Goal: Task Accomplishment & Management: Manage account settings

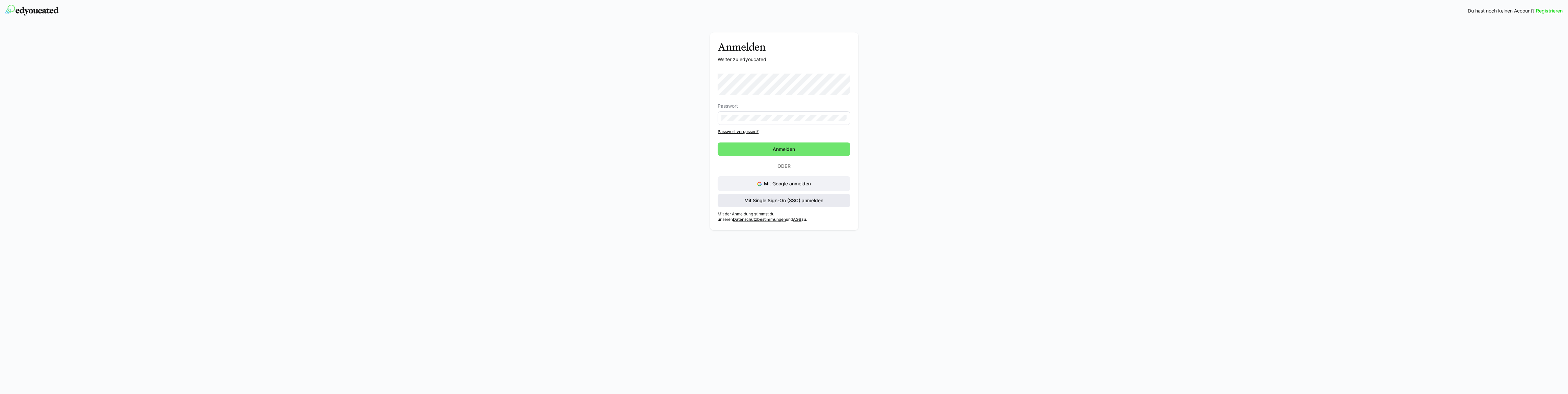
click at [778, 202] on span "Mit Single Sign-On (SSO) anmelden" at bounding box center [784, 200] width 81 height 6
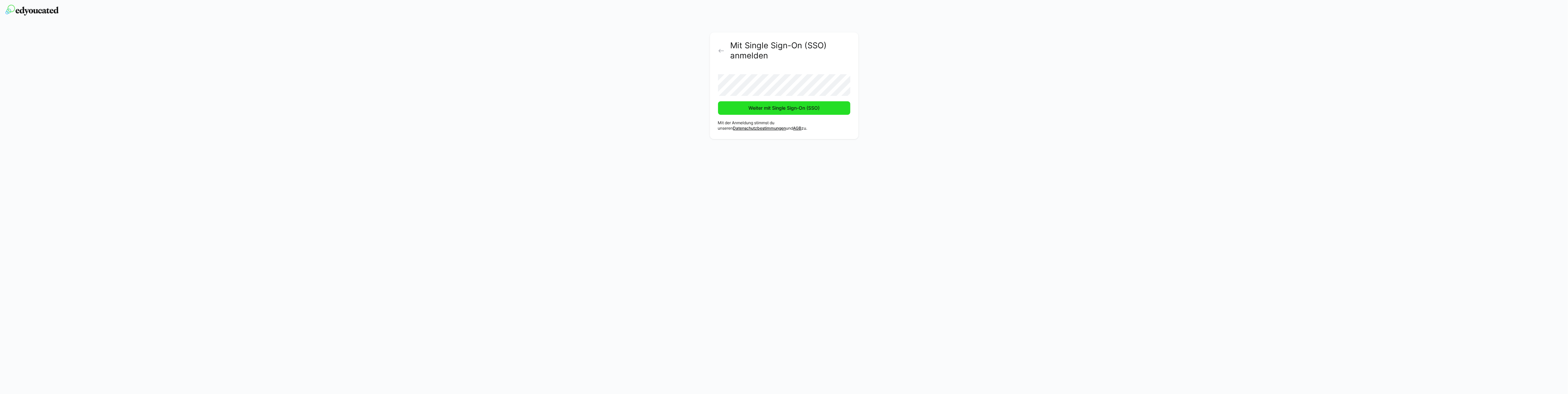
click at [739, 114] on span "Weiter mit Single Sign-On (SSO)" at bounding box center [785, 108] width 132 height 14
click at [749, 109] on span "Weiter mit Single Sign-On (SSO)" at bounding box center [784, 107] width 73 height 6
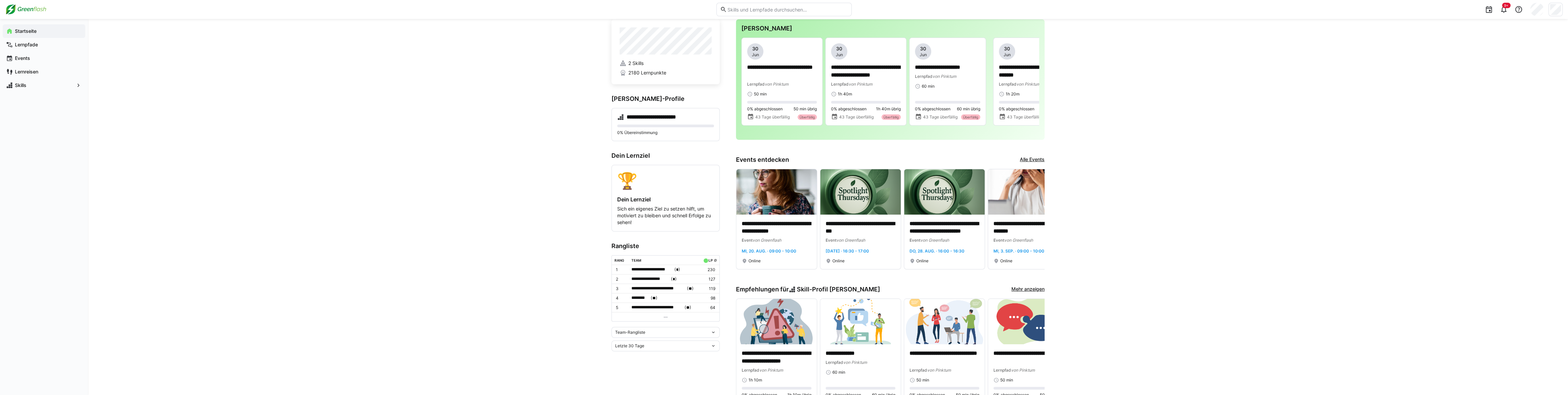
scroll to position [61, 0]
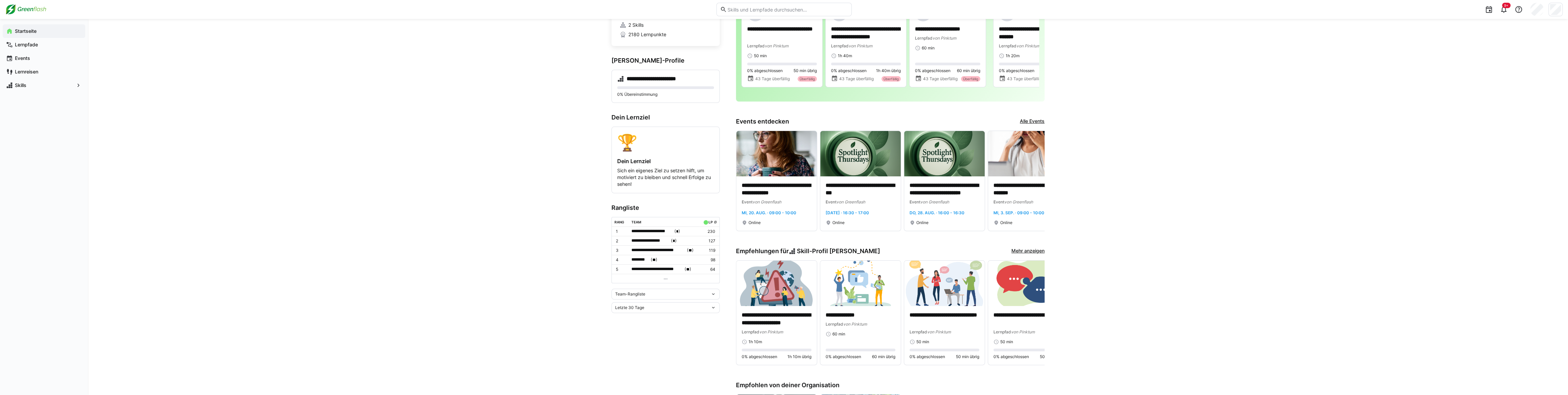
click at [661, 293] on div "Team-Rangliste" at bounding box center [663, 294] width 95 height 5
click at [669, 277] on td at bounding box center [666, 278] width 108 height 9
click at [667, 277] on eds-icon at bounding box center [666, 279] width 6 height 6
click at [661, 234] on span "**********" at bounding box center [653, 230] width 42 height 6
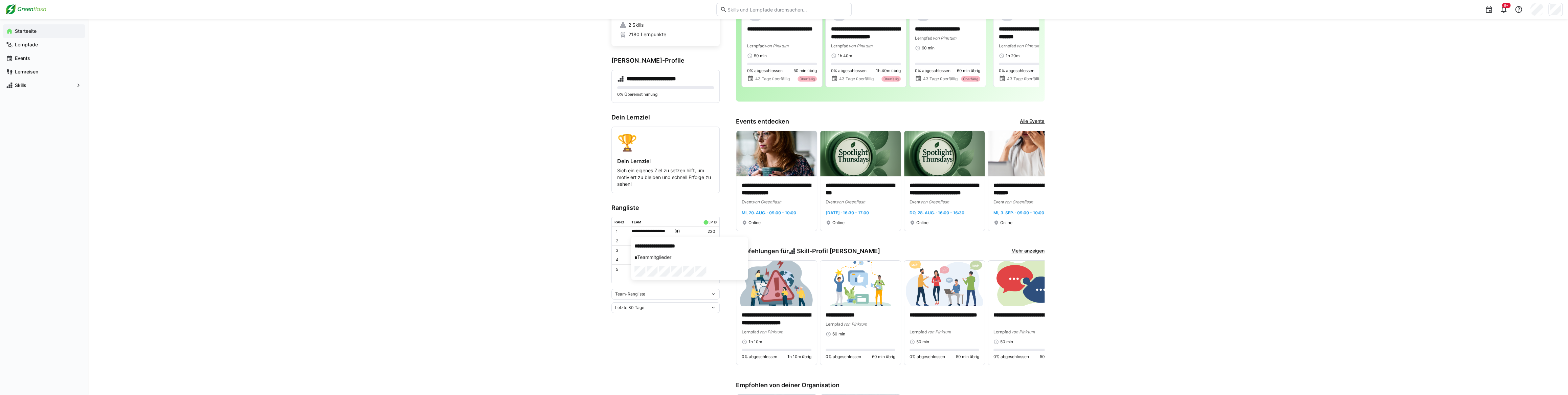
click at [570, 255] on div at bounding box center [784, 197] width 1568 height 395
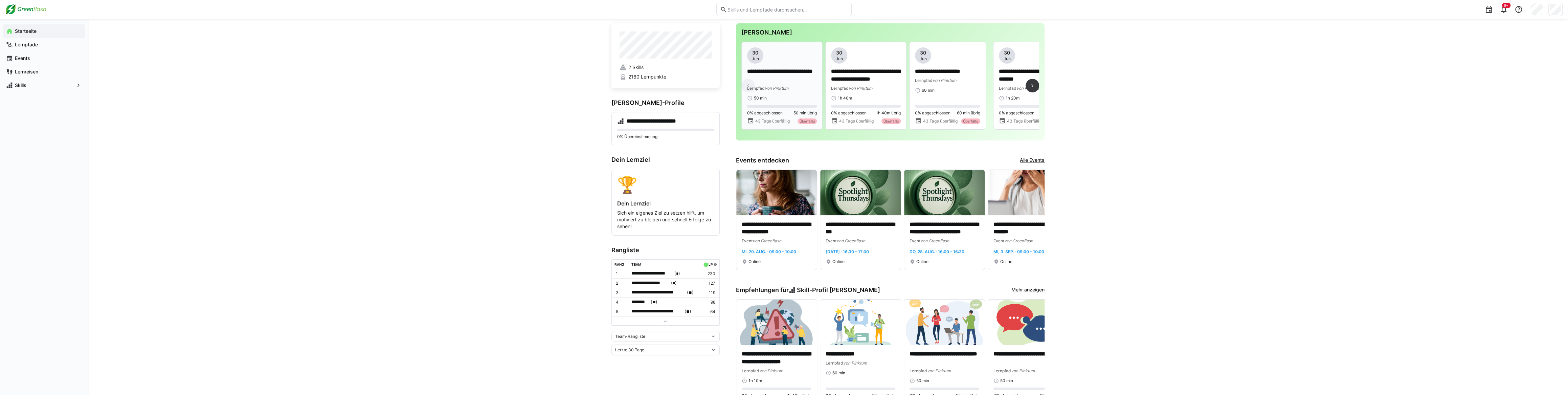
scroll to position [0, 0]
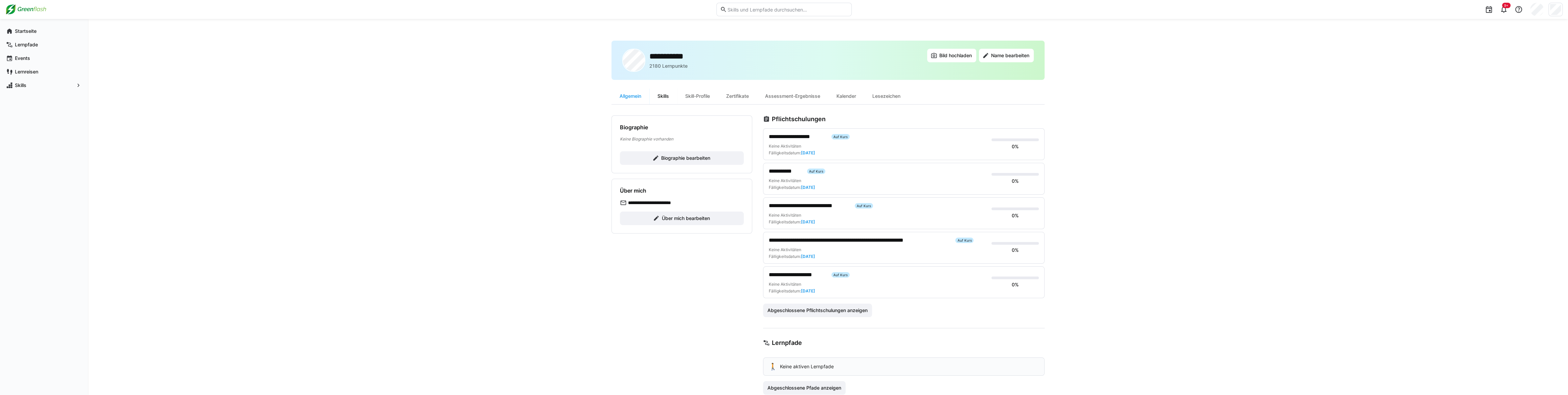
click at [667, 97] on div "Skills" at bounding box center [663, 96] width 27 height 17
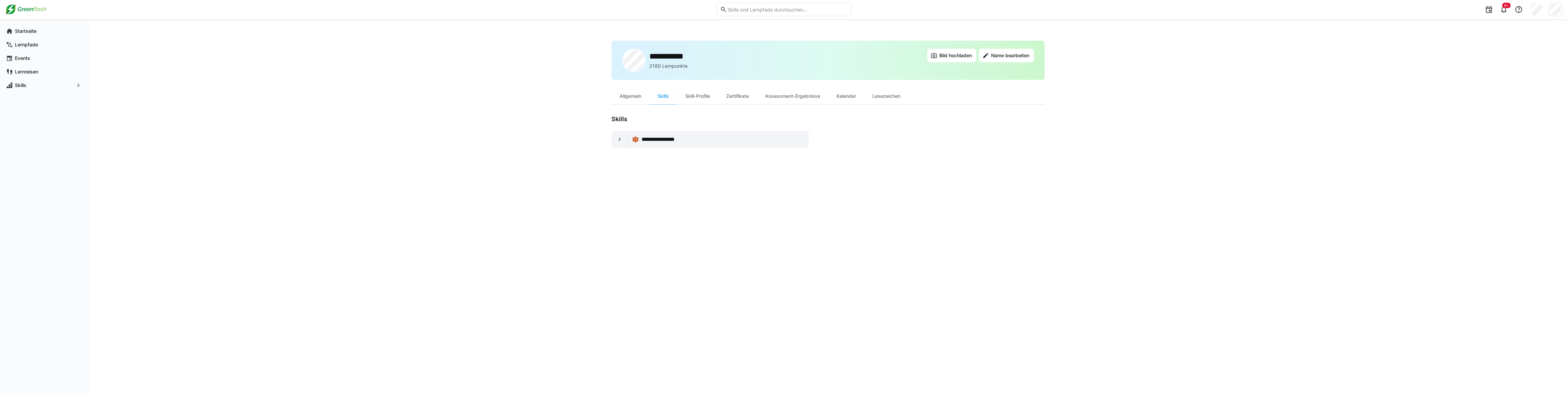
click at [637, 100] on div "Allgemein" at bounding box center [630, 96] width 38 height 17
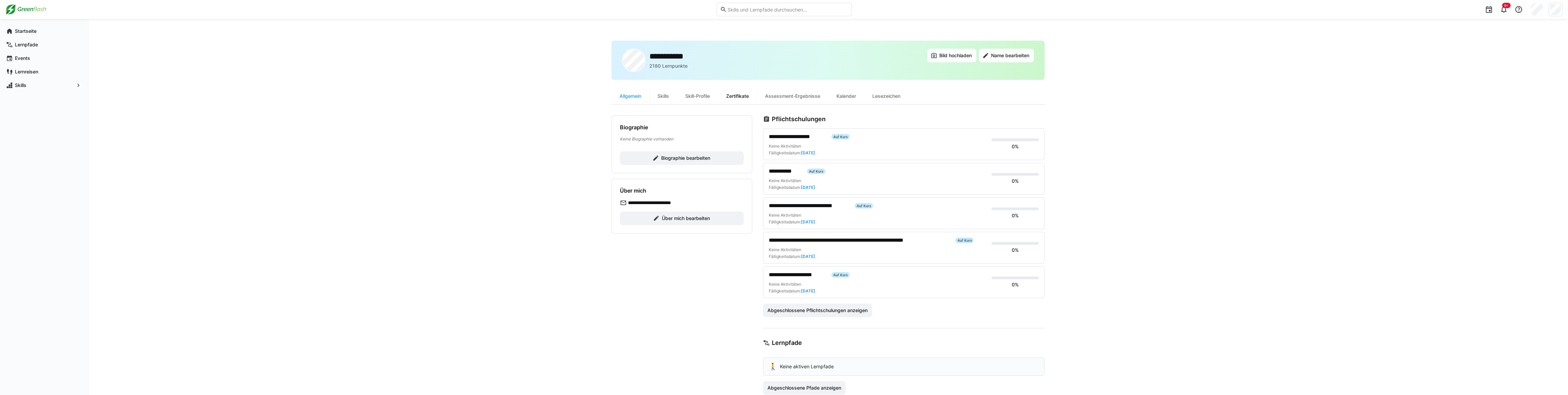
click at [752, 97] on div "Zertifikate" at bounding box center [738, 96] width 39 height 17
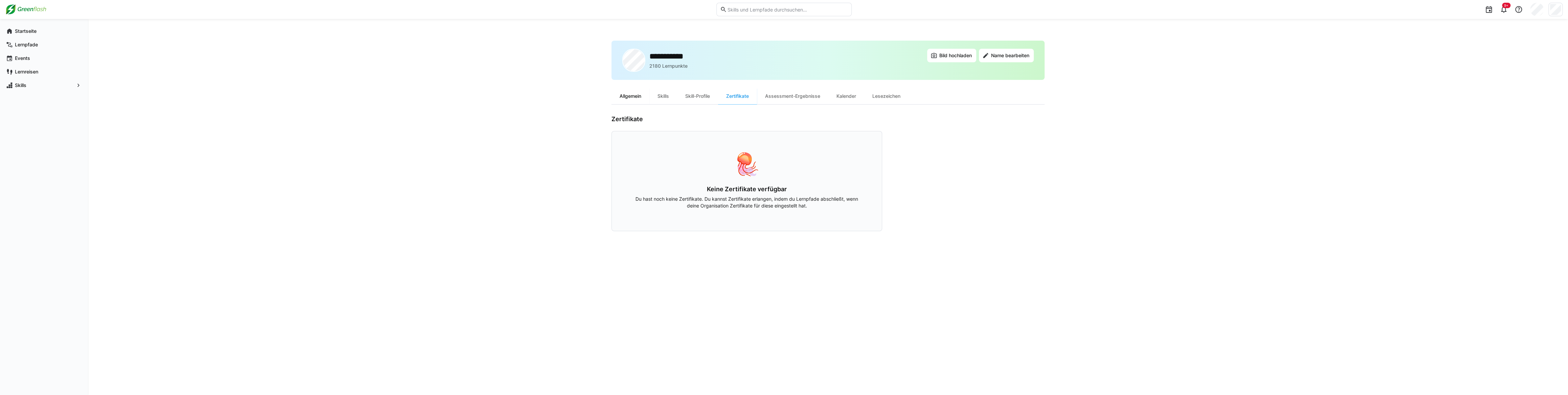
click at [625, 98] on div "Allgemein" at bounding box center [630, 96] width 38 height 17
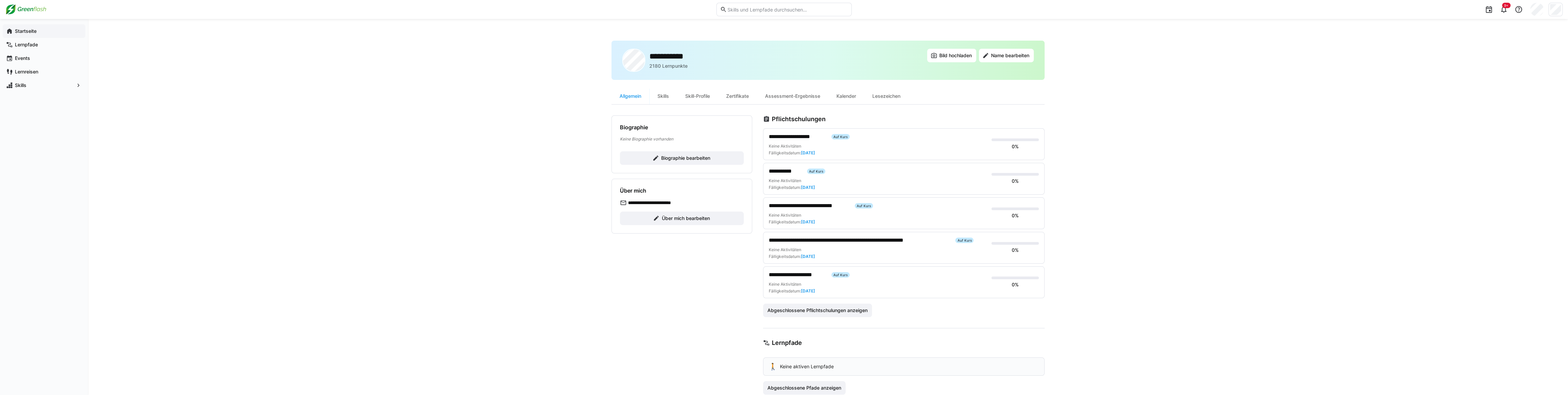
click at [54, 33] on span "Startseite" at bounding box center [48, 30] width 68 height 6
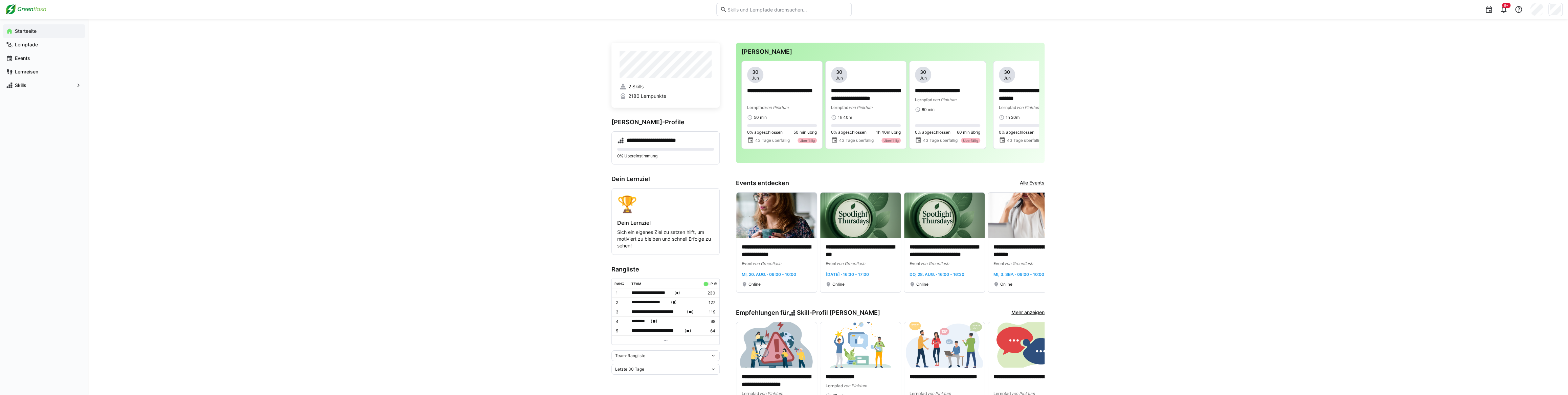
click at [673, 350] on div "Team-Rangliste" at bounding box center [666, 355] width 108 height 11
click at [664, 378] on div "Individuelle Rangliste" at bounding box center [666, 380] width 100 height 6
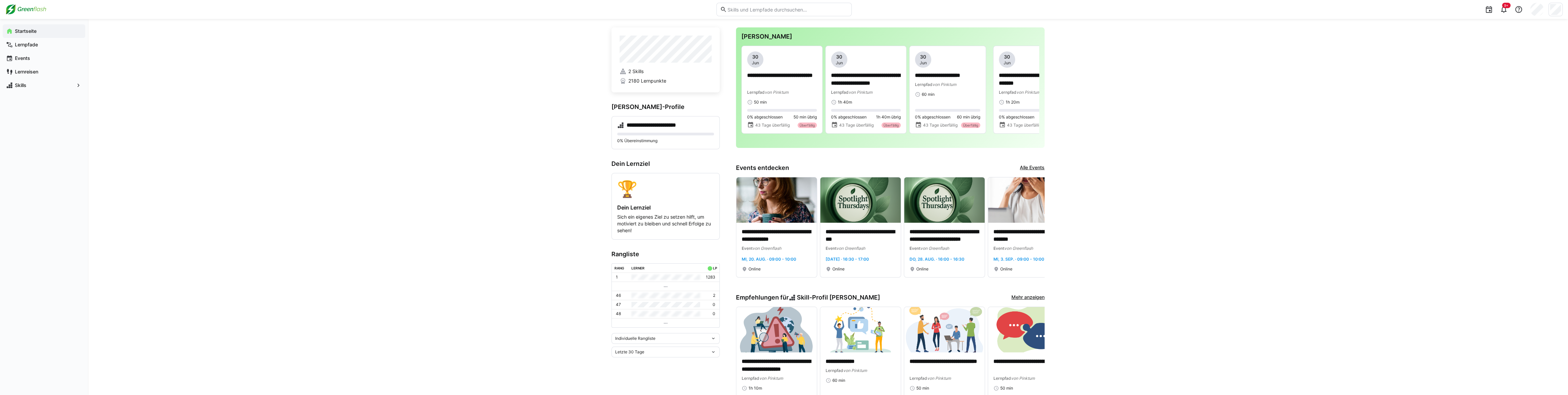
scroll to position [30, 0]
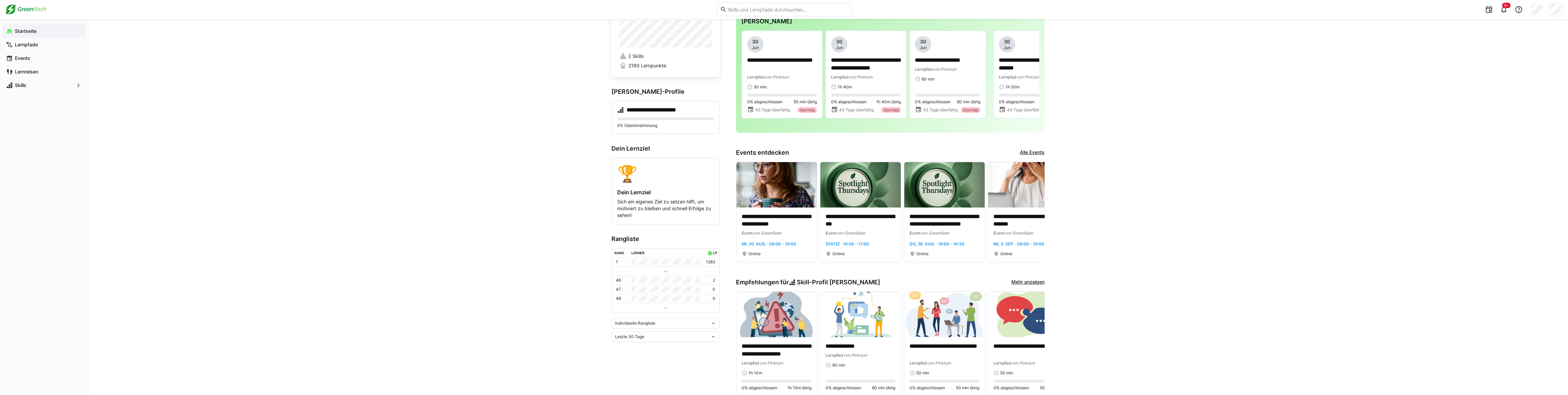
click at [633, 339] on span "Letzte 30 Tage" at bounding box center [630, 337] width 29 height 6
click at [422, 292] on div "**********" at bounding box center [828, 342] width 1480 height 706
click at [671, 329] on div "Individuelle Rangliste" at bounding box center [666, 323] width 108 height 11
click at [670, 338] on div "Team-Rangliste" at bounding box center [666, 339] width 100 height 6
click at [620, 323] on span "Team-Rangliste" at bounding box center [630, 326] width 30 height 6
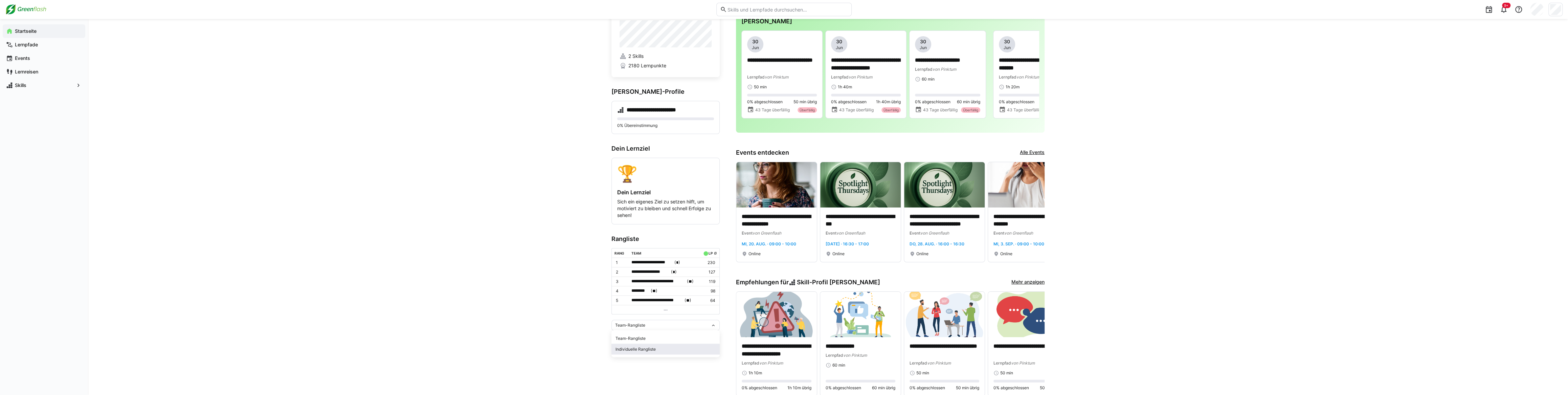
click at [628, 346] on span "Individuelle Rangliste" at bounding box center [666, 349] width 108 height 11
click at [629, 341] on div "Letzte 30 Tage" at bounding box center [666, 337] width 108 height 11
click at [626, 326] on span "Gesamt" at bounding box center [666, 323] width 108 height 11
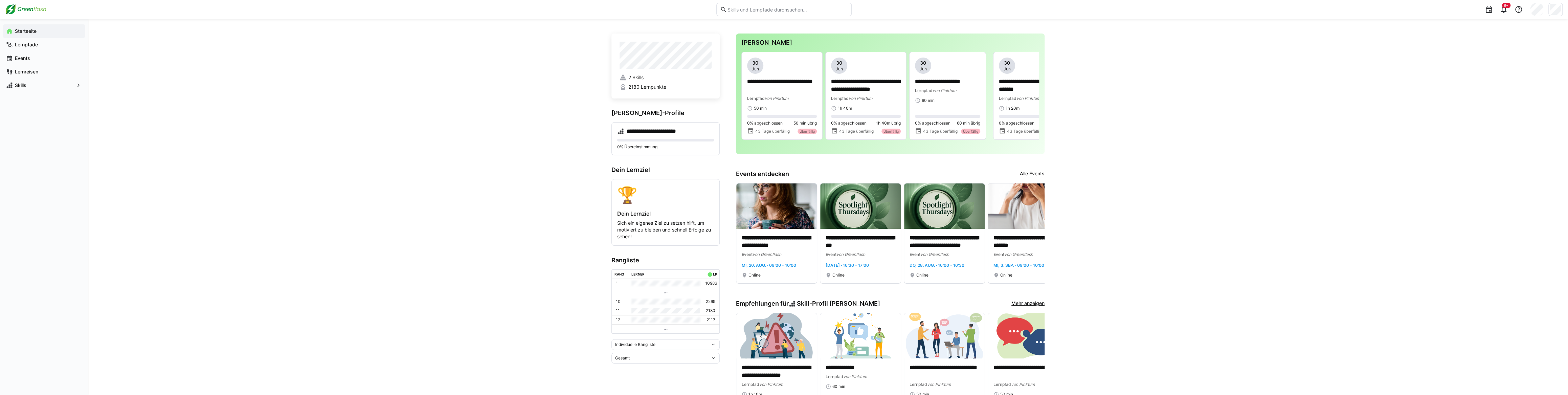
scroll to position [0, 0]
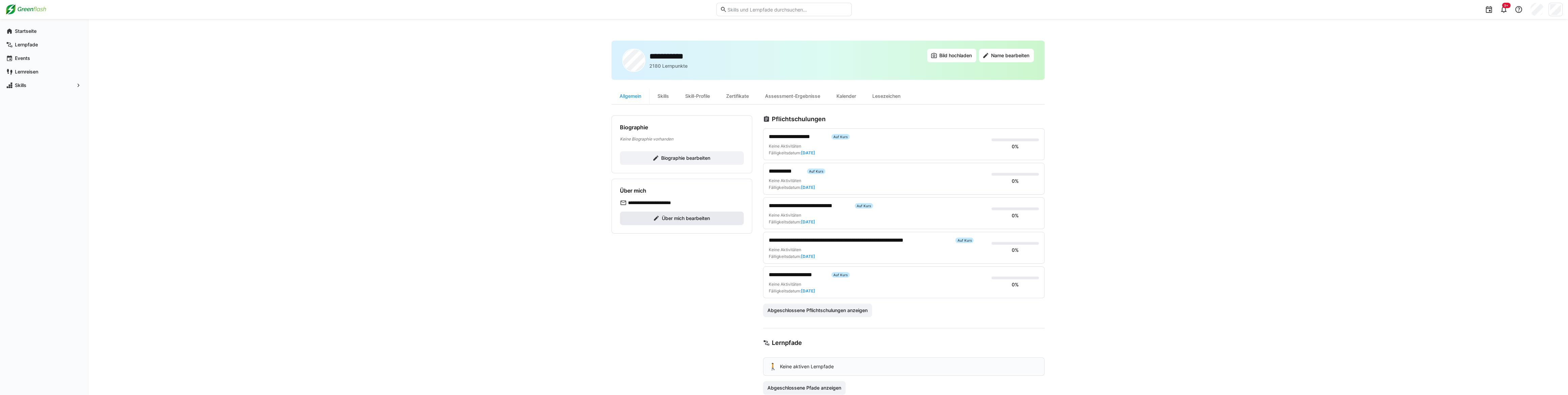
click at [683, 222] on span "Über mich bearbeiten" at bounding box center [682, 218] width 124 height 14
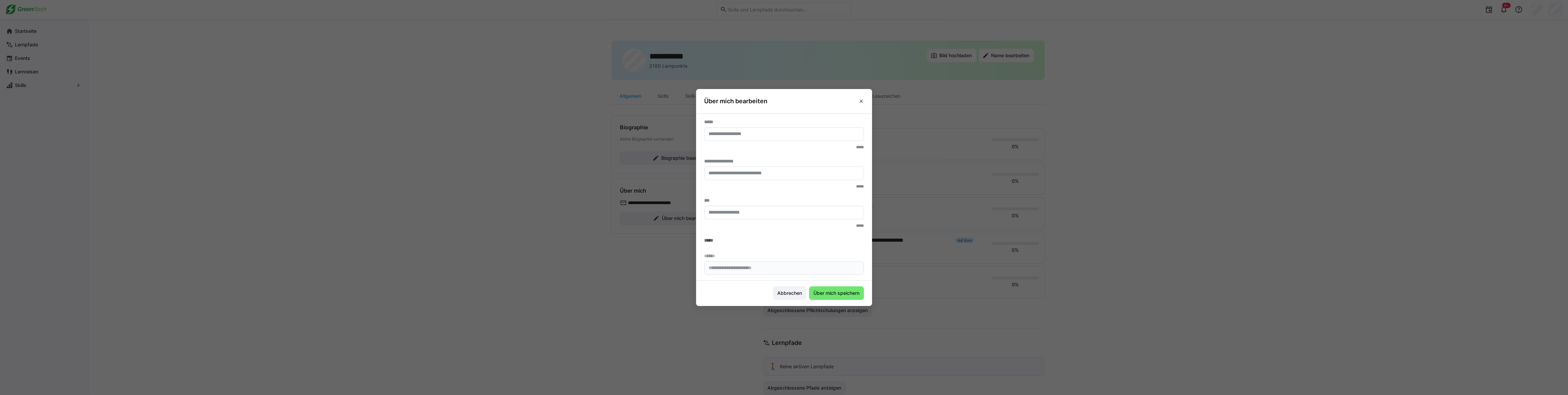
click at [742, 176] on eds-input at bounding box center [784, 173] width 160 height 14
type input "*"
type input "**********"
click at [832, 290] on span "Über mich speichern" at bounding box center [837, 292] width 48 height 6
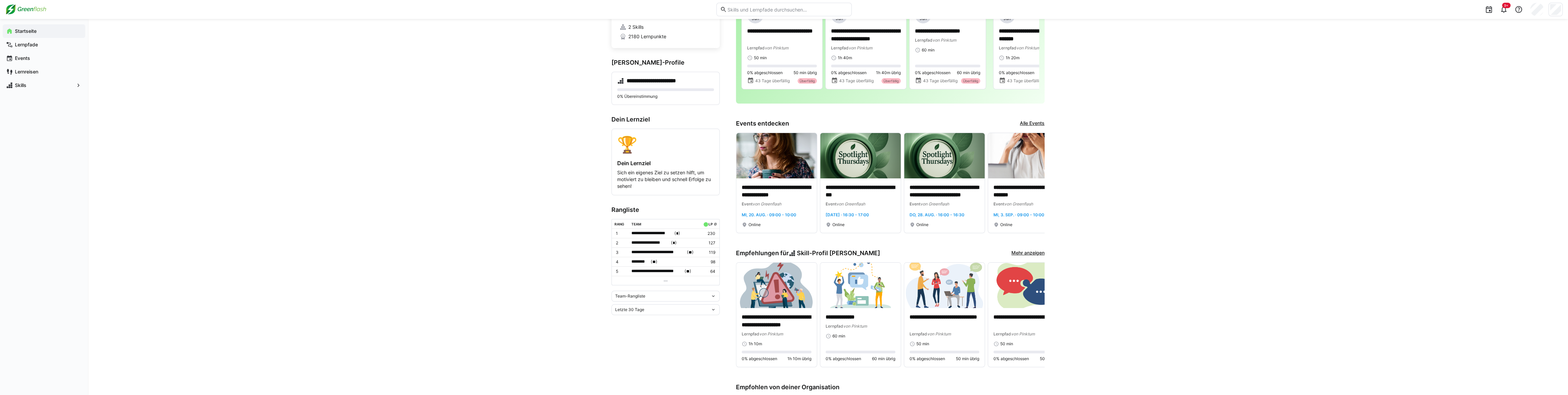
scroll to position [92, 0]
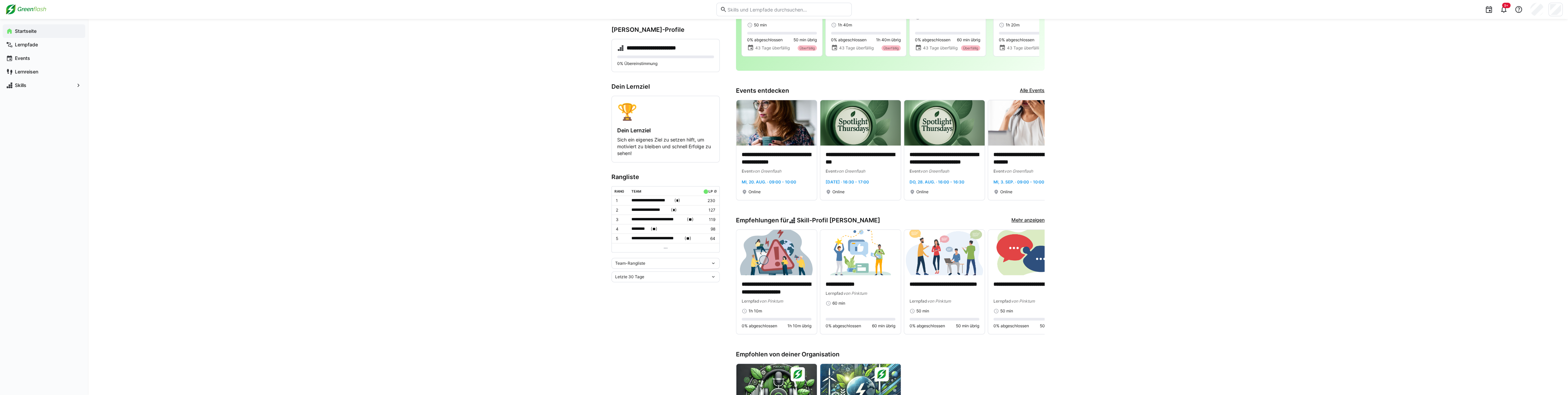
click at [648, 274] on div "Letzte 30 Tage" at bounding box center [663, 277] width 95 height 5
click at [633, 311] on div "Letzte 90 Tage" at bounding box center [666, 312] width 100 height 6
click at [648, 267] on div "Team-Rangliste" at bounding box center [666, 263] width 108 height 11
click at [644, 285] on div "Individuelle Rangliste" at bounding box center [666, 287] width 100 height 6
click at [646, 279] on div "Letzte 90 Tage" at bounding box center [666, 274] width 108 height 11
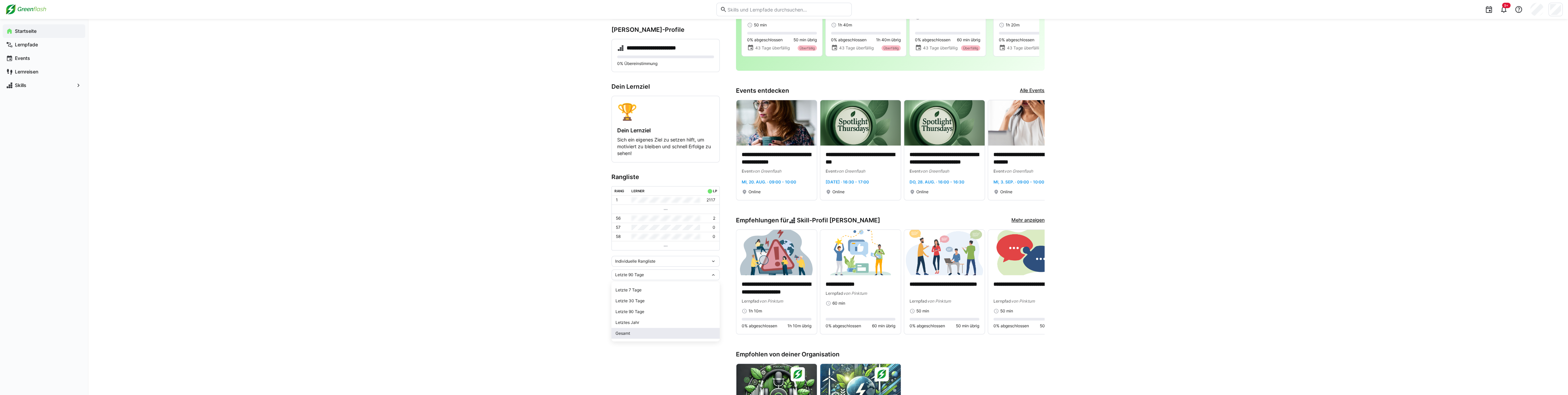
click at [629, 336] on span "Gesamt" at bounding box center [666, 333] width 108 height 11
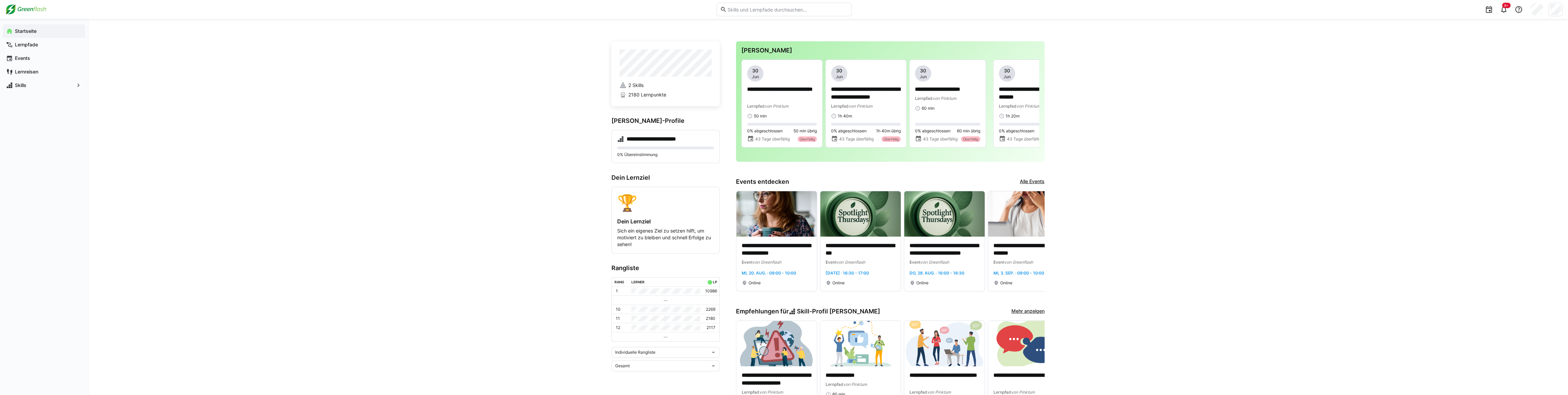
scroll to position [0, 0]
